Goal: Transaction & Acquisition: Purchase product/service

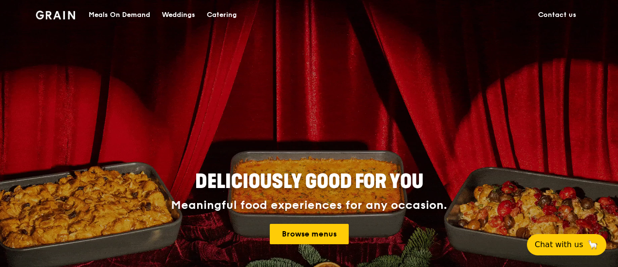
click at [130, 7] on div "Meals On Demand" at bounding box center [120, 14] width 62 height 29
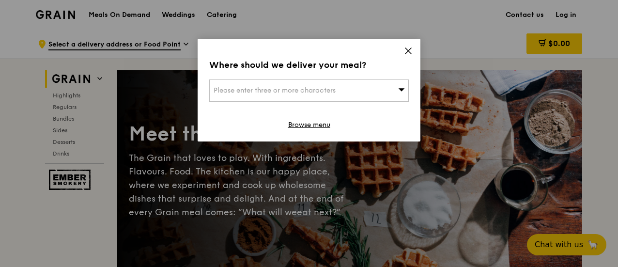
click at [286, 94] on span "Please enter three or more characters" at bounding box center [275, 90] width 122 height 8
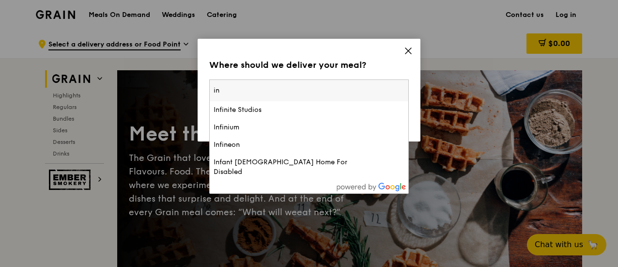
type input "i"
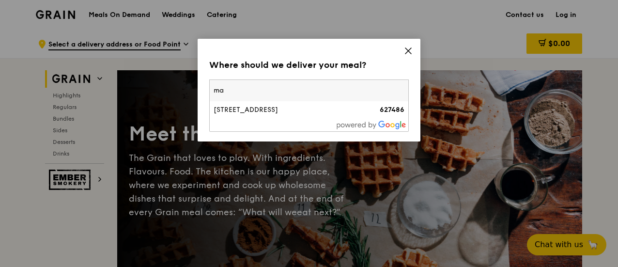
type input "m"
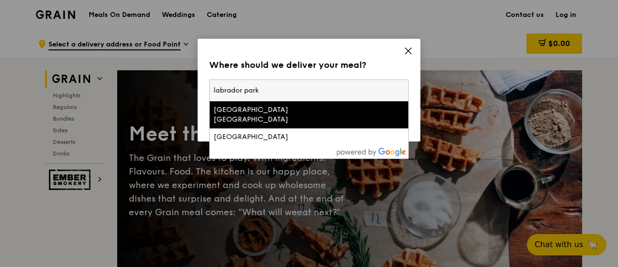
type input "labrador park"
click at [262, 111] on div "[GEOGRAPHIC_DATA] [GEOGRAPHIC_DATA]" at bounding box center [285, 114] width 143 height 19
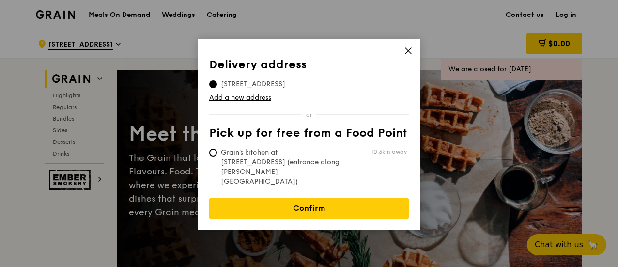
click at [409, 56] on span at bounding box center [408, 52] width 9 height 11
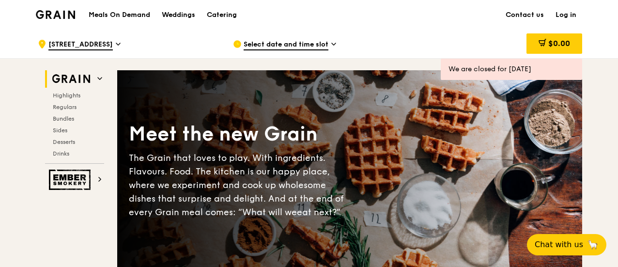
click at [113, 40] on span "[STREET_ADDRESS]" at bounding box center [80, 45] width 64 height 11
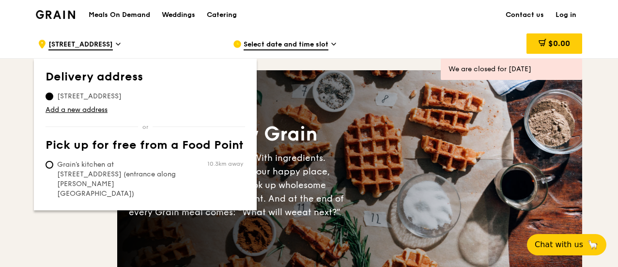
click at [130, 13] on h1 "Meals On Demand" at bounding box center [120, 15] width 62 height 10
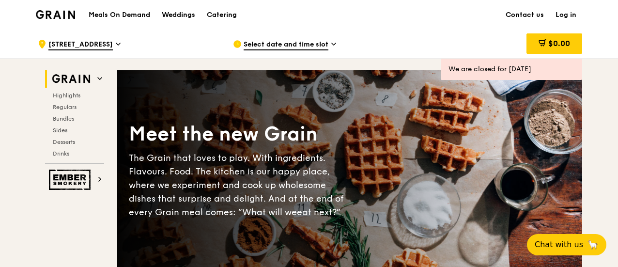
click at [130, 13] on h1 "Meals On Demand" at bounding box center [120, 15] width 62 height 10
click at [142, 9] on div "Meals On Demand Weddings Catering" at bounding box center [163, 15] width 160 height 30
drag, startPoint x: 142, startPoint y: 9, endPoint x: 121, endPoint y: 18, distance: 23.2
click at [121, 18] on div "Meals On Demand Weddings Catering" at bounding box center [163, 15] width 160 height 30
click at [121, 18] on h1 "Meals On Demand" at bounding box center [120, 15] width 62 height 10
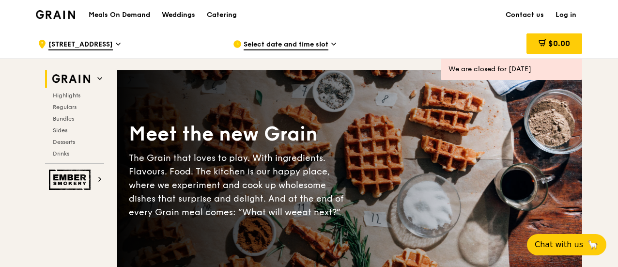
click at [92, 40] on span "[STREET_ADDRESS]" at bounding box center [80, 45] width 64 height 11
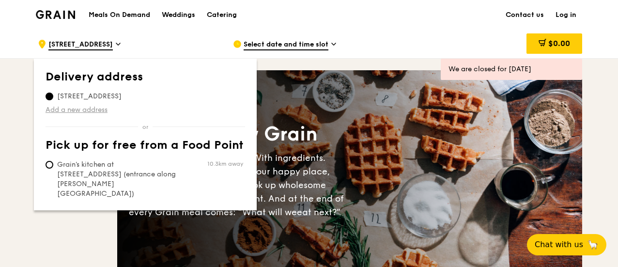
click at [79, 105] on link "Add a new address" at bounding box center [146, 110] width 200 height 10
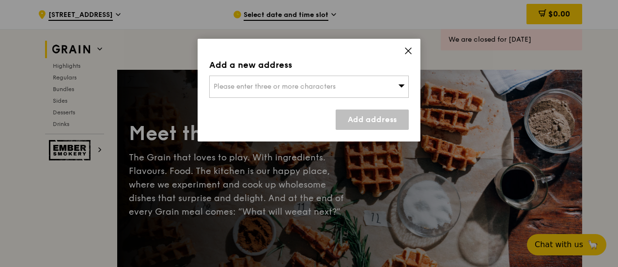
scroll to position [233, 0]
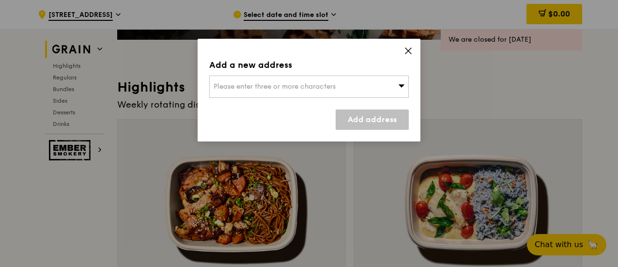
click at [258, 96] on div "Please enter three or more characters" at bounding box center [309, 87] width 200 height 22
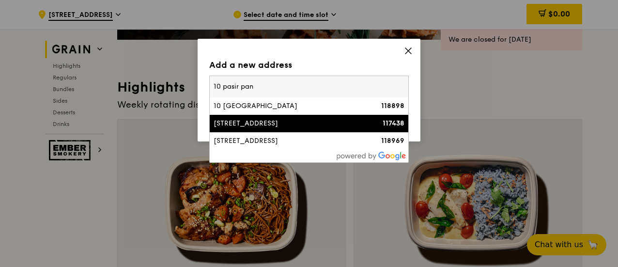
type input "10 pasir pan"
click at [287, 119] on div "[STREET_ADDRESS]" at bounding box center [285, 124] width 143 height 10
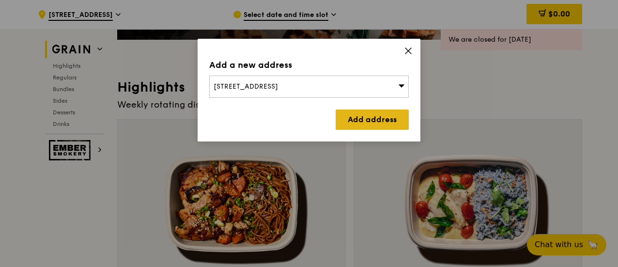
click at [377, 110] on link "Add address" at bounding box center [372, 119] width 73 height 20
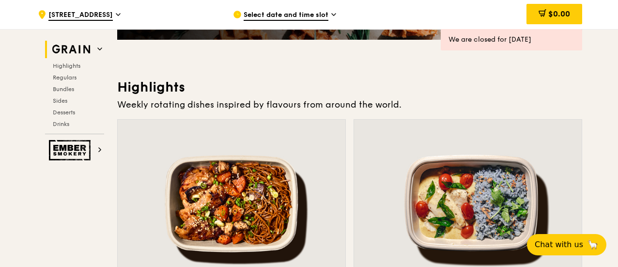
click at [315, 13] on span "Select date and time slot" at bounding box center [286, 15] width 85 height 11
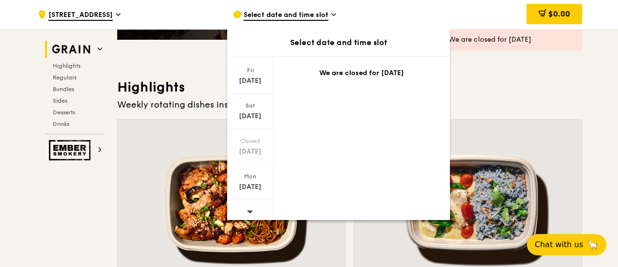
scroll to position [133, 0]
click at [250, 209] on icon at bounding box center [250, 207] width 7 height 7
click at [250, 172] on div "Mon" at bounding box center [250, 173] width 43 height 8
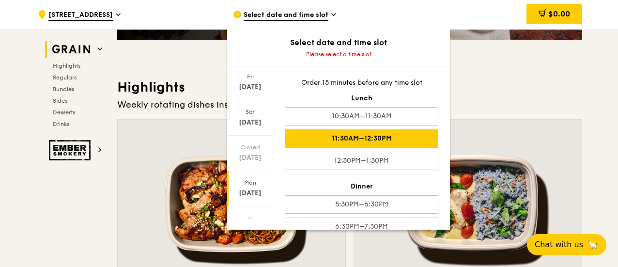
click at [418, 142] on div "11:30AM–12:30PM" at bounding box center [362, 138] width 154 height 18
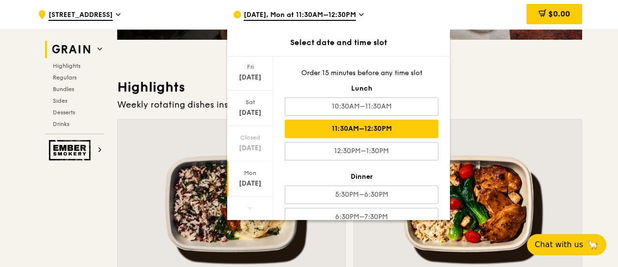
scroll to position [16, 0]
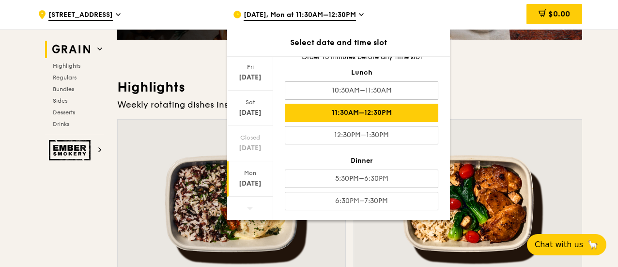
click at [554, 88] on h3 "Highlights" at bounding box center [349, 86] width 465 height 17
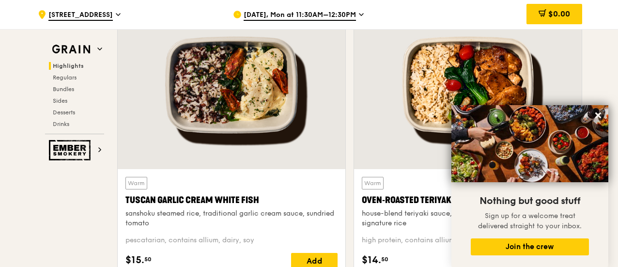
scroll to position [198, 0]
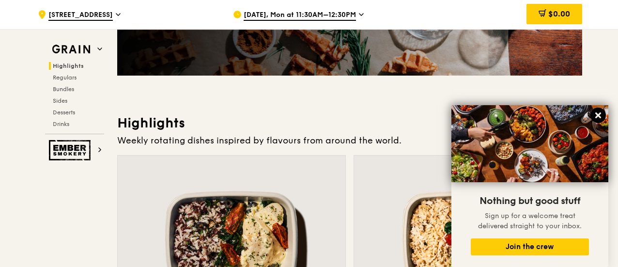
click at [600, 115] on icon at bounding box center [598, 115] width 6 height 6
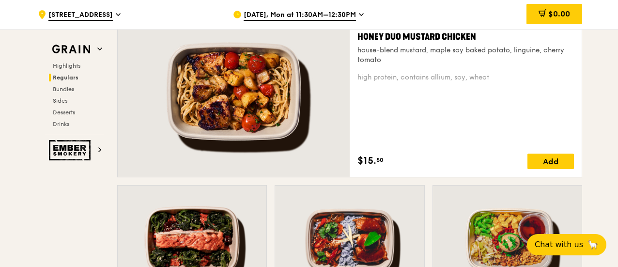
scroll to position [699, 0]
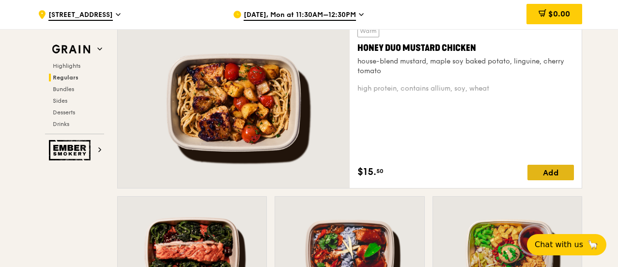
click at [541, 171] on div "Add" at bounding box center [550, 172] width 46 height 15
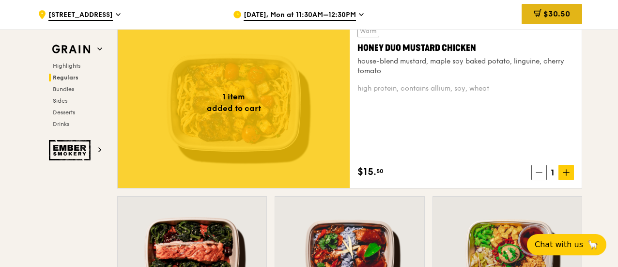
click at [562, 15] on span "$30.50" at bounding box center [556, 13] width 27 height 9
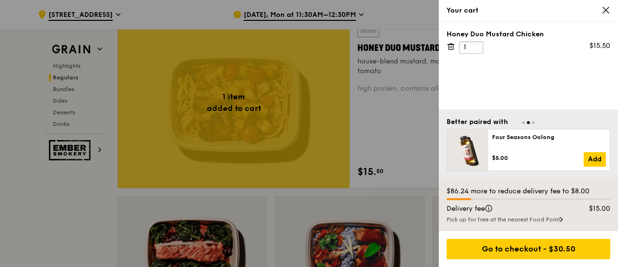
click at [471, 47] on input "1" at bounding box center [471, 47] width 24 height 13
click at [475, 45] on input "2" at bounding box center [471, 47] width 24 height 13
click at [475, 45] on input "3" at bounding box center [471, 47] width 24 height 13
click at [475, 45] on input "4" at bounding box center [471, 47] width 24 height 13
click at [475, 45] on input "5" at bounding box center [471, 47] width 24 height 13
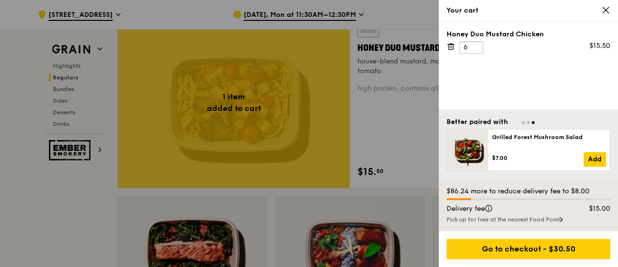
click at [475, 45] on input "6" at bounding box center [471, 47] width 24 height 13
click at [475, 45] on input "7" at bounding box center [471, 47] width 24 height 13
type input "8"
click at [475, 45] on input "8" at bounding box center [471, 47] width 24 height 13
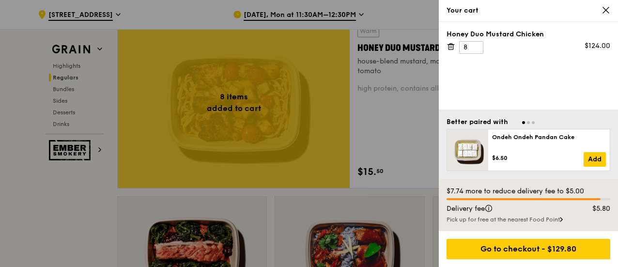
click at [563, 219] on icon at bounding box center [561, 219] width 3 height 5
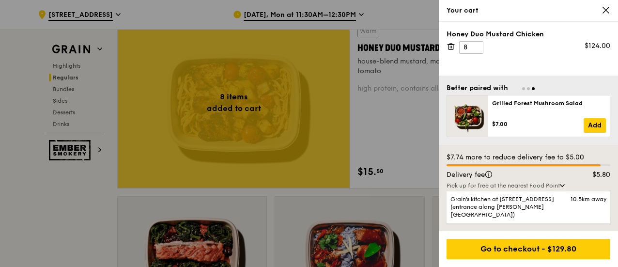
click at [605, 13] on icon at bounding box center [606, 10] width 9 height 9
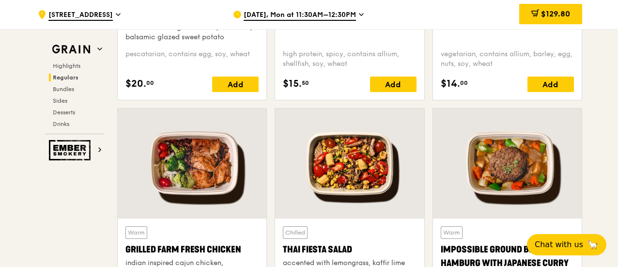
scroll to position [1020, 0]
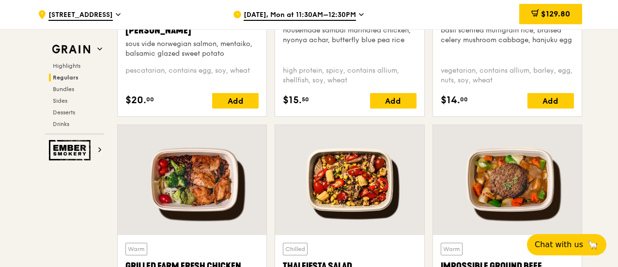
drag, startPoint x: 611, startPoint y: 71, endPoint x: 619, endPoint y: 65, distance: 10.2
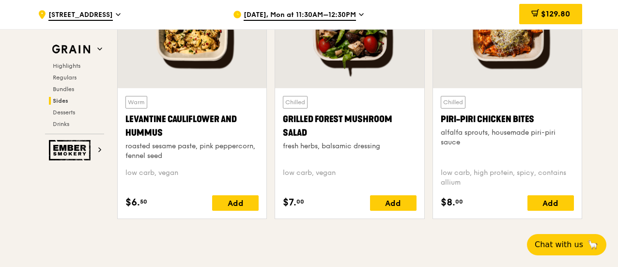
scroll to position [2591, 0]
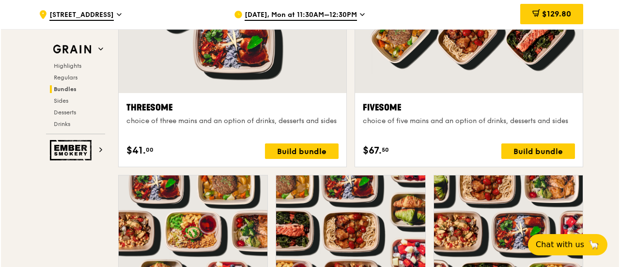
scroll to position [1779, 0]
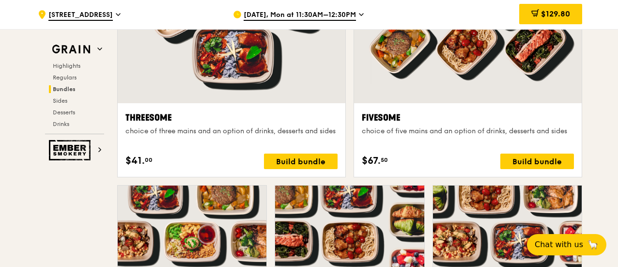
click at [523, 157] on div "Build bundle" at bounding box center [537, 161] width 74 height 15
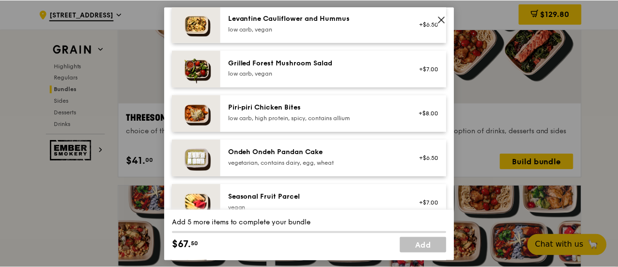
scroll to position [789, 0]
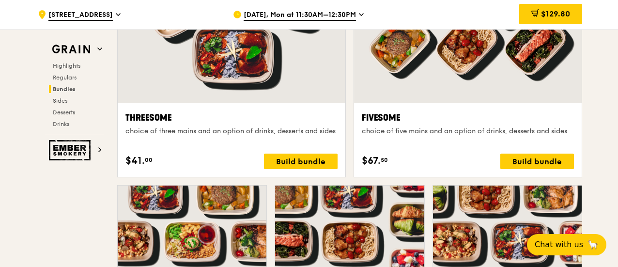
click at [477, 175] on div "Fivesome choice of five mains and an option of drinks, desserts and sides $67. …" at bounding box center [468, 60] width 236 height 250
